Goal: Find specific page/section: Find specific page/section

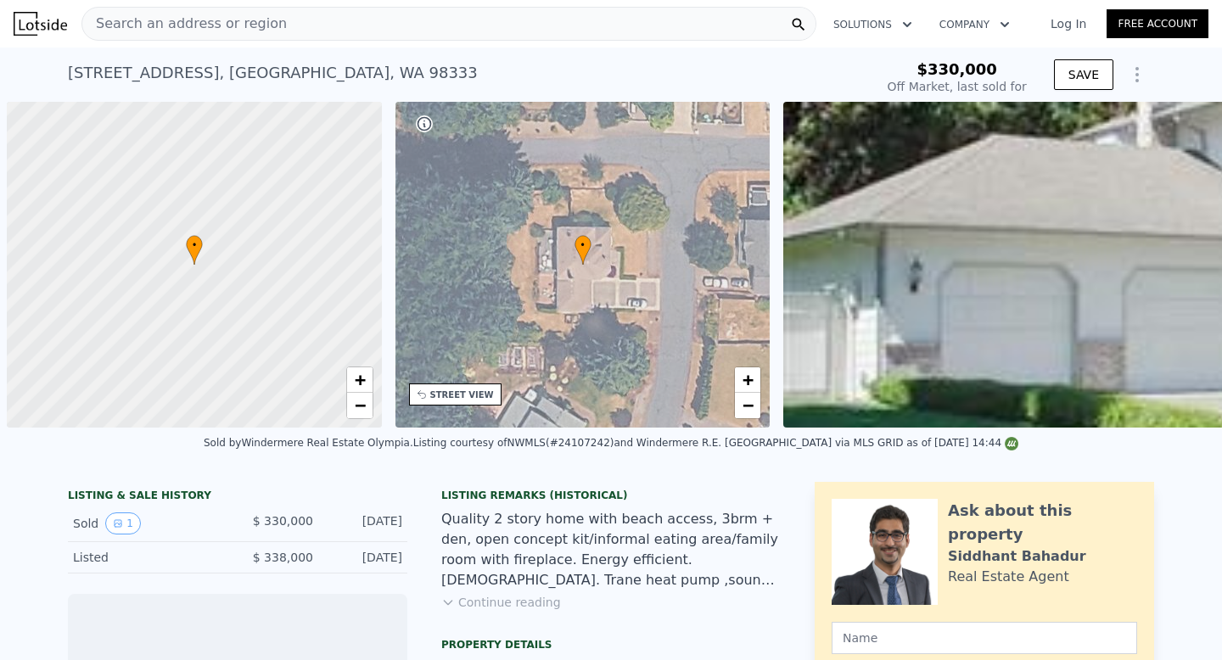
click at [47, 36] on div "Search an address or region Solutions Company Open main menu Log In Free Account" at bounding box center [611, 23] width 1195 height 41
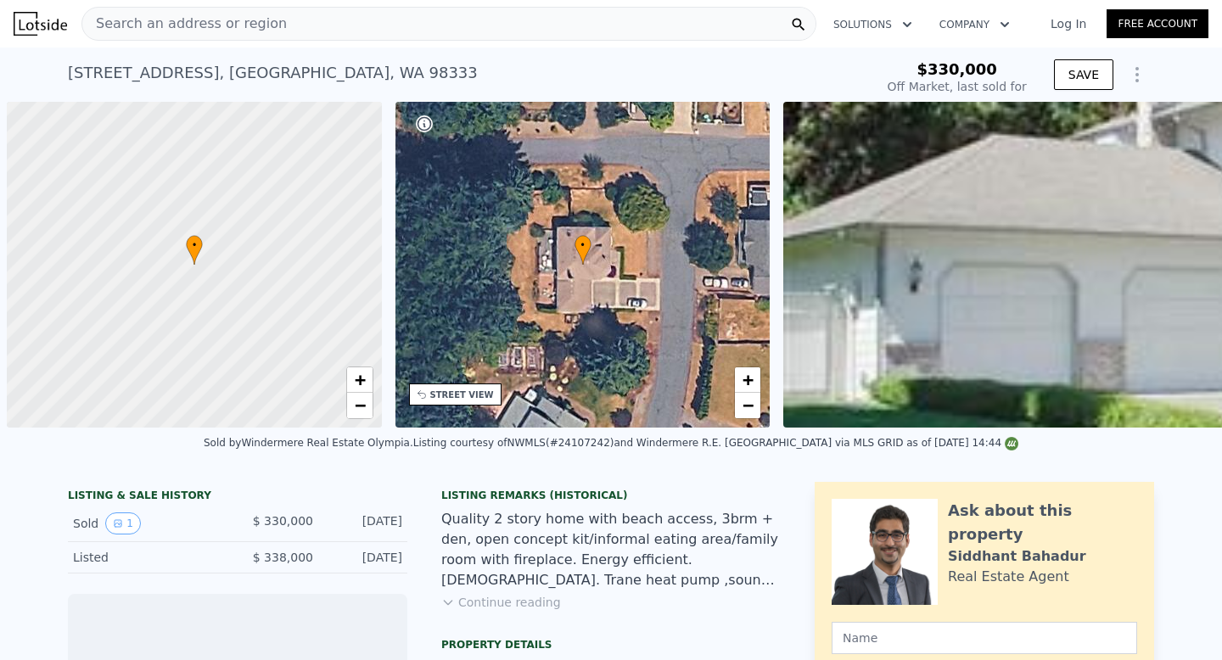
click at [48, 25] on img at bounding box center [40, 24] width 53 height 24
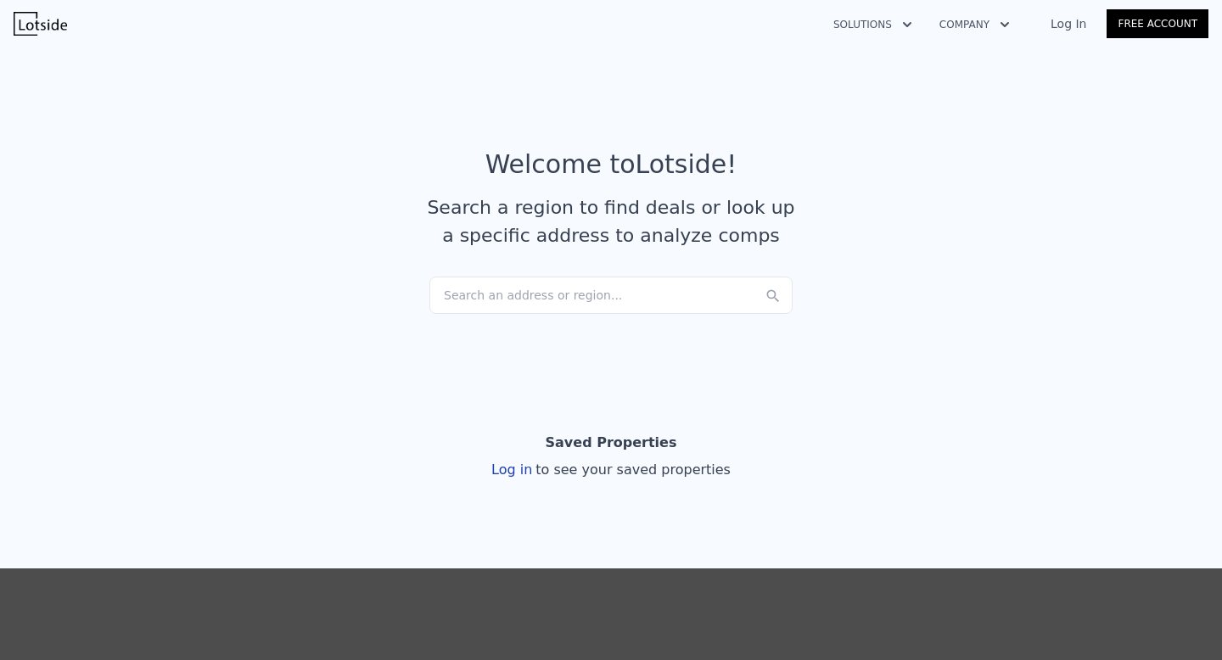
click at [490, 300] on div "Search an address or region..." at bounding box center [610, 295] width 363 height 37
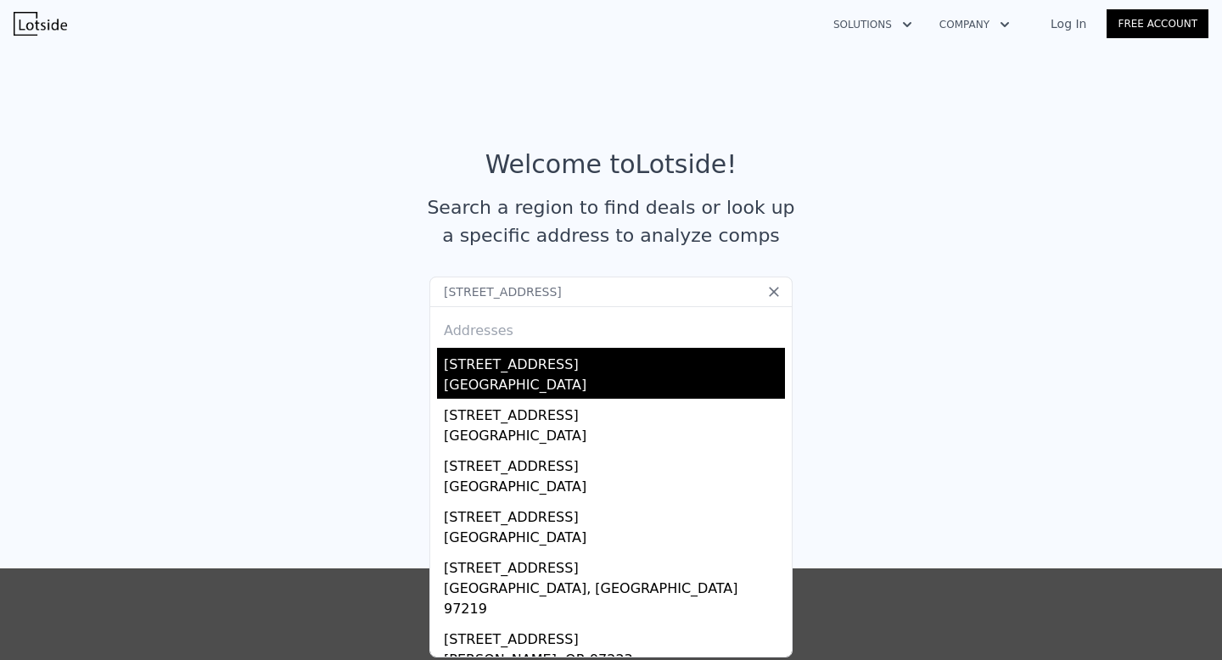
type input "[STREET_ADDRESS]"
click at [445, 387] on div "[GEOGRAPHIC_DATA]" at bounding box center [614, 387] width 341 height 24
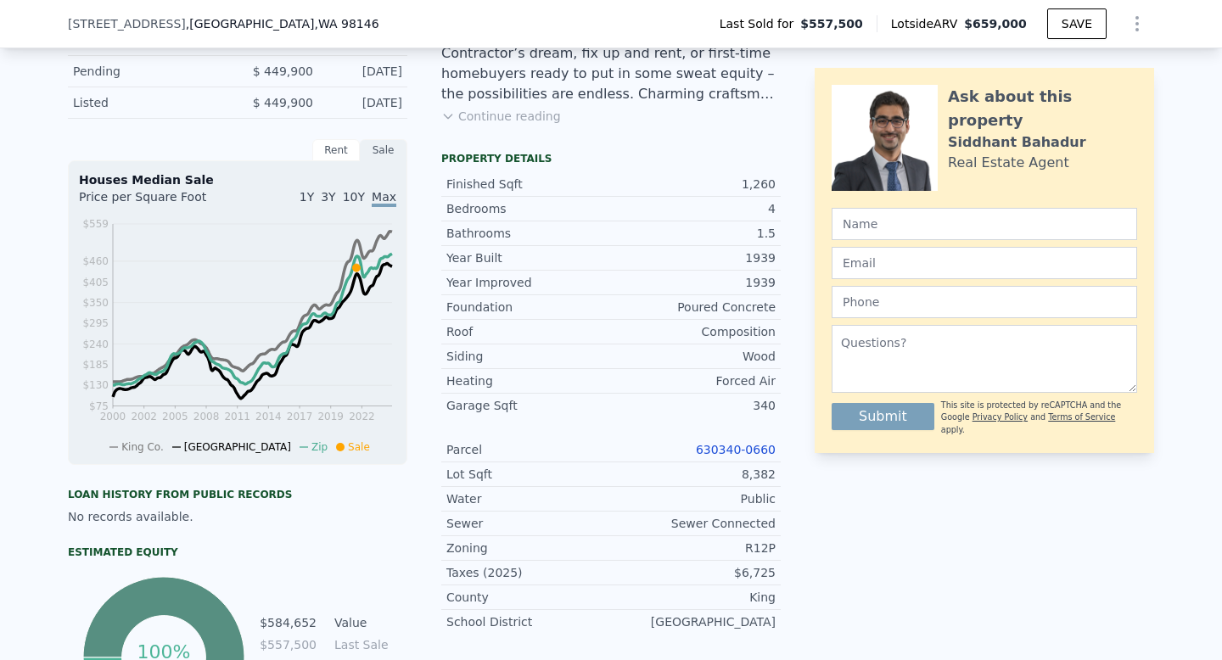
scroll to position [488, 0]
click at [698, 441] on link "630340-0660" at bounding box center [736, 448] width 80 height 14
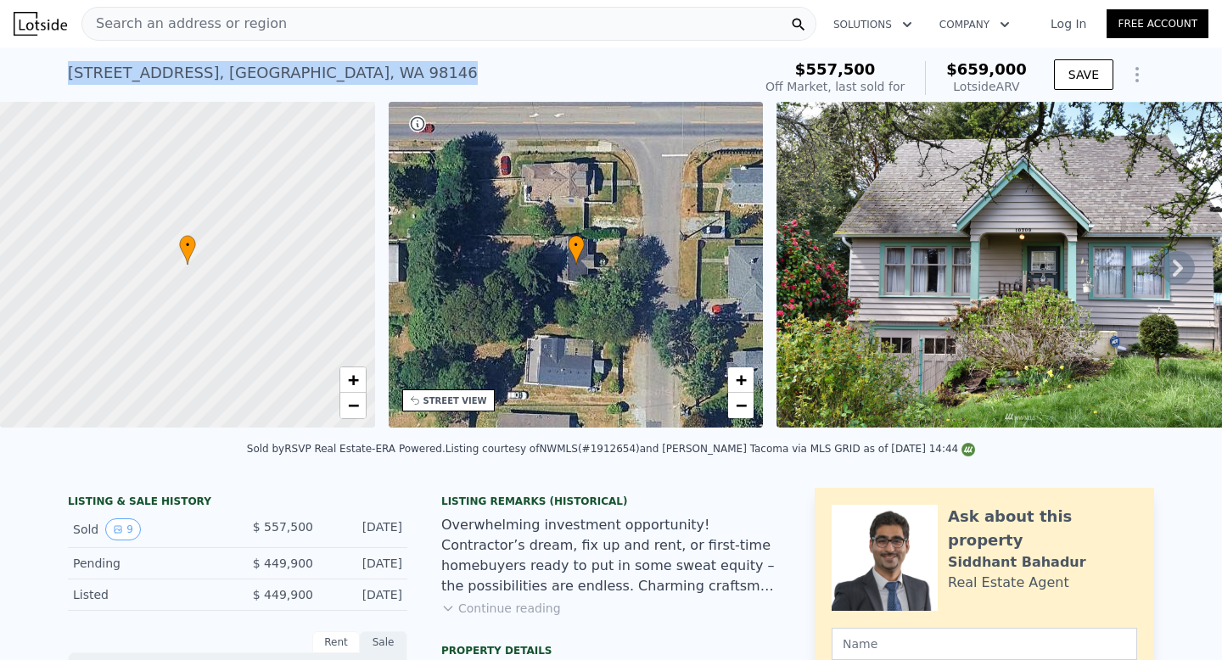
drag, startPoint x: 383, startPoint y: 70, endPoint x: 69, endPoint y: 62, distance: 314.0
click at [69, 62] on div "[STREET_ADDRESS] Sold [DATE] for $557,500 (~ARV $659k )" at bounding box center [406, 78] width 677 height 48
copy div "[STREET_ADDRESS]"
